Goal: Find specific page/section: Find specific page/section

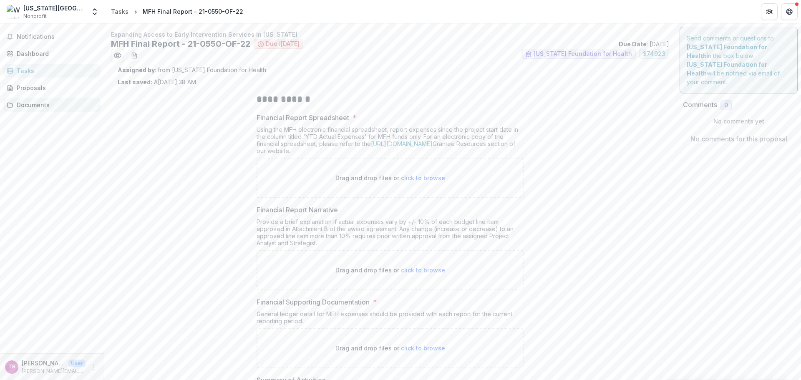
click at [30, 108] on div "Documents" at bounding box center [55, 105] width 77 height 9
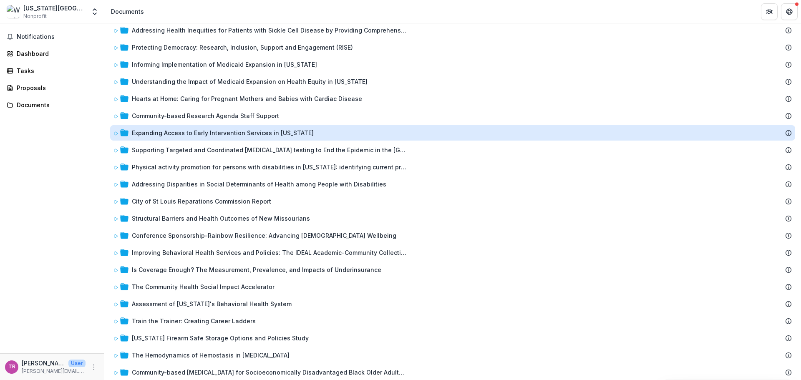
scroll to position [226, 0]
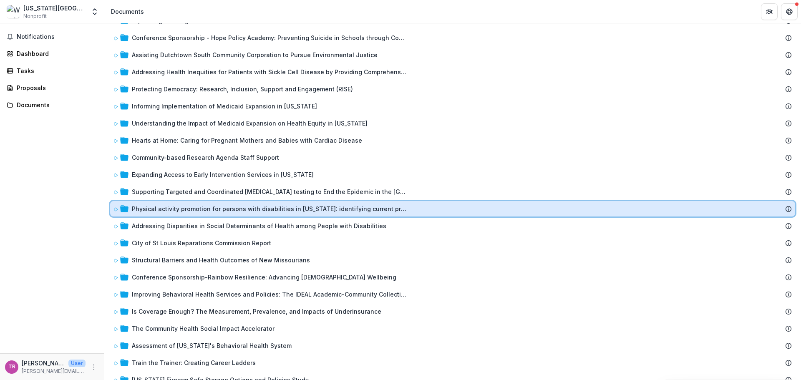
click at [115, 209] on icon at bounding box center [115, 209] width 5 height 5
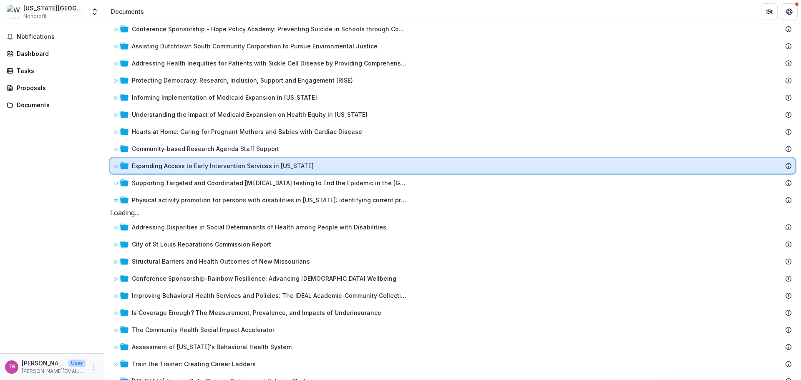
click at [115, 166] on icon at bounding box center [116, 166] width 3 height 3
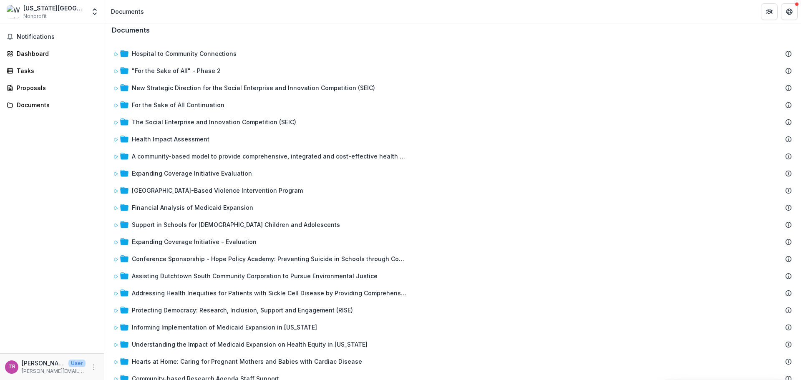
scroll to position [0, 0]
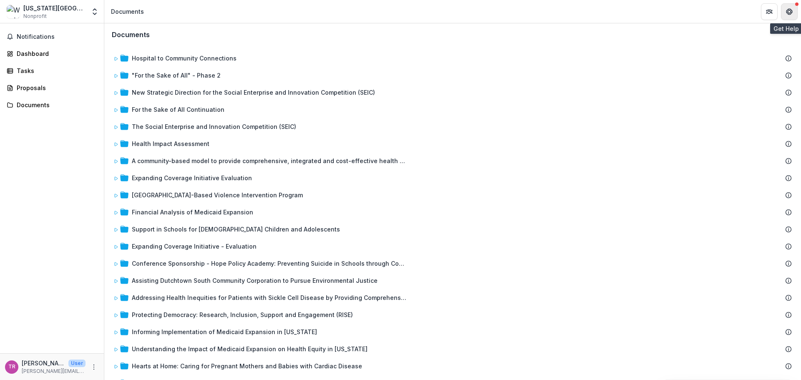
click at [791, 15] on icon "Get Help" at bounding box center [789, 11] width 7 height 7
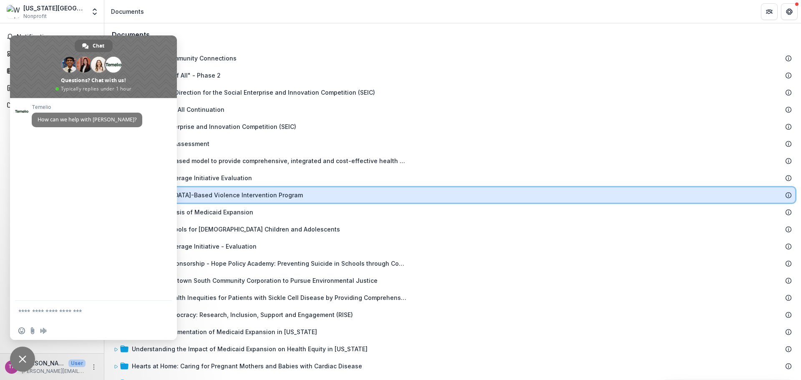
click at [496, 196] on div "[GEOGRAPHIC_DATA]-Based Violence Intervention Program" at bounding box center [462, 195] width 660 height 9
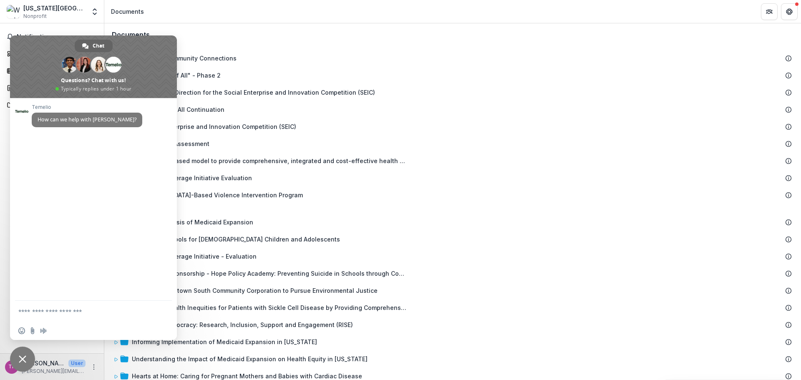
click at [25, 360] on span "Close chat" at bounding box center [23, 359] width 8 height 8
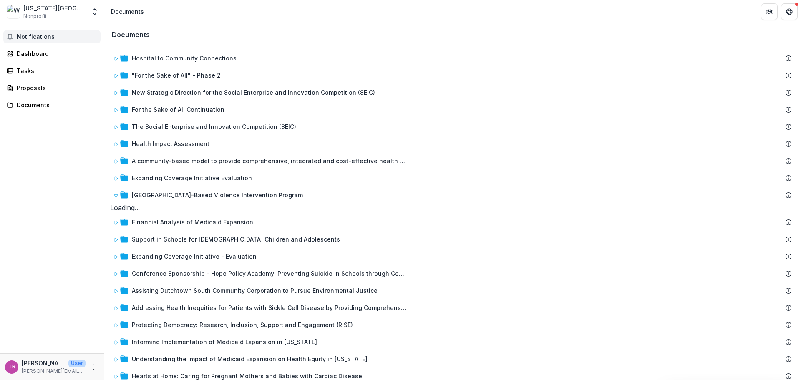
click at [54, 38] on span "Notifications" at bounding box center [57, 36] width 81 height 7
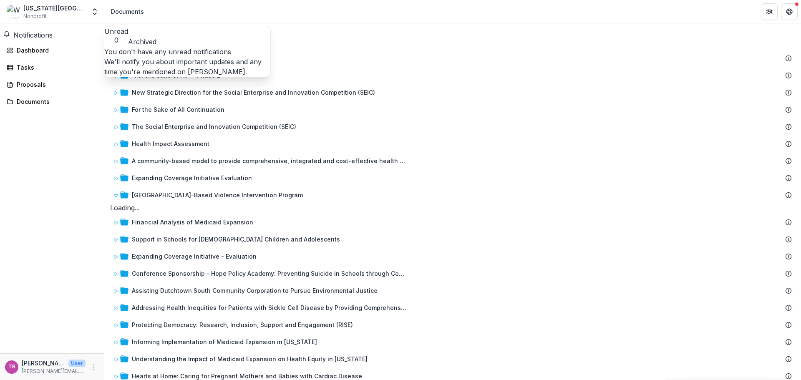
click at [156, 37] on button "Archived" at bounding box center [142, 42] width 28 height 10
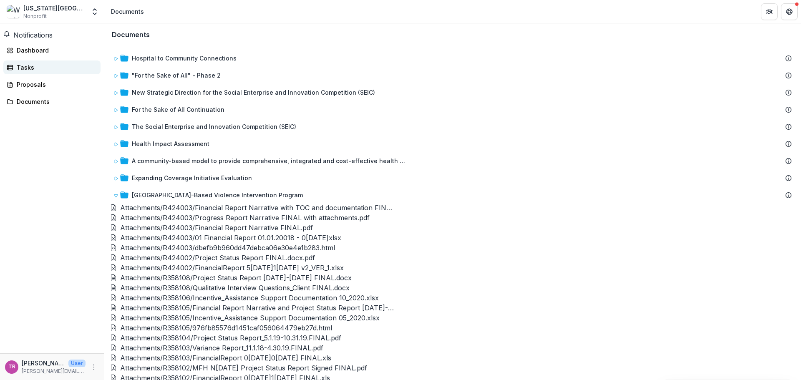
click at [47, 72] on div "Tasks" at bounding box center [55, 67] width 77 height 9
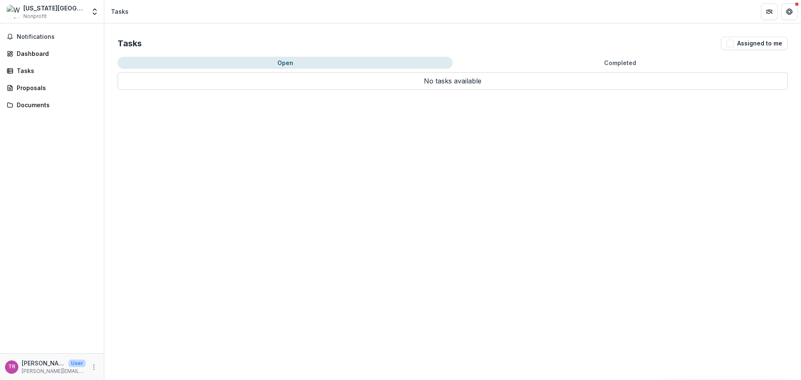
click at [279, 61] on button "Open" at bounding box center [285, 63] width 335 height 12
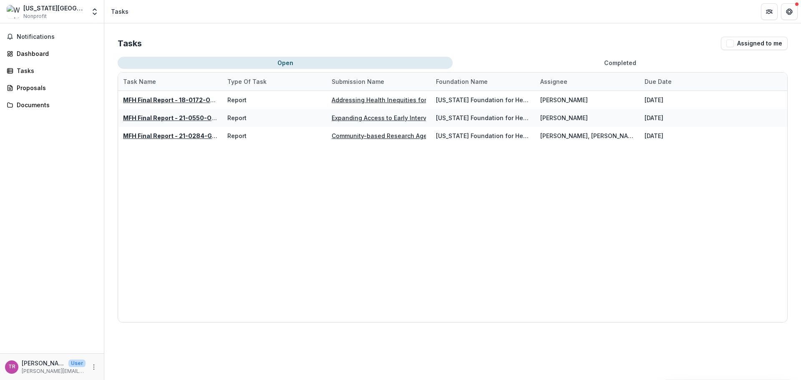
click at [625, 62] on button "Completed" at bounding box center [620, 63] width 335 height 12
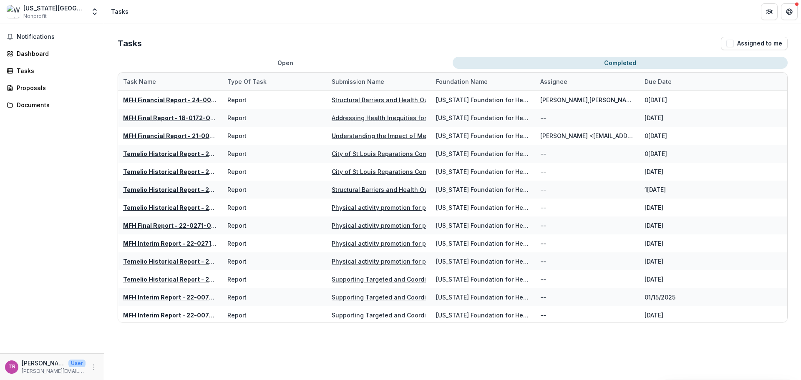
click at [282, 61] on button "Open" at bounding box center [285, 63] width 335 height 12
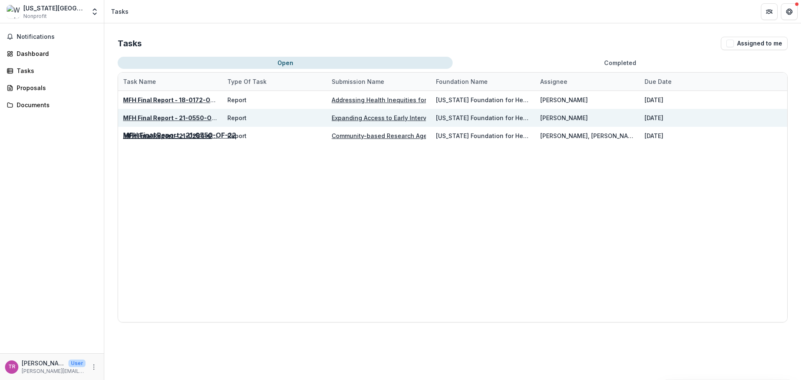
click at [173, 120] on u "MFH Final Report - 21-0550-OF-22" at bounding box center [174, 117] width 102 height 7
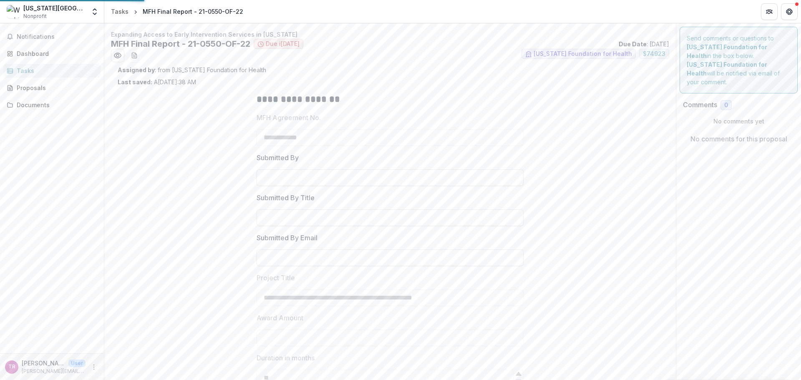
type input "*******"
